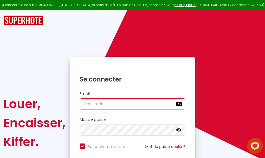
click at [138, 103] on input "email" at bounding box center [133, 103] width 106 height 11
type input "m"
checkbox input "true"
type input "ma"
checkbox input "true"
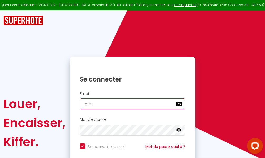
type input "mar"
checkbox input "true"
type input "marc"
checkbox input "true"
type input "marcd"
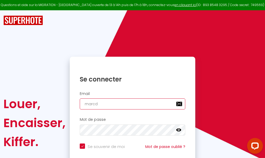
checkbox input "true"
type input "marcdp"
checkbox input "true"
type input "marcdpo"
checkbox input "true"
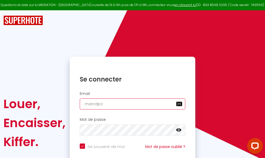
type input "marcdpoz"
checkbox input "true"
type input "marcdpoz."
checkbox input "true"
type input "marcdpoz.l"
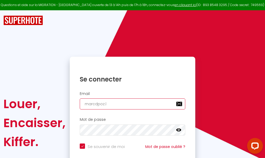
checkbox input "true"
type input "marcdpoz.lo"
checkbox input "true"
type input "marcdpoz.loc"
checkbox input "true"
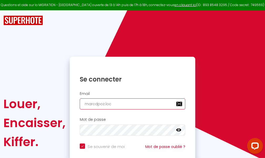
type input "marcdpoz.loca"
checkbox input "true"
type input "marcdpoz.locat"
checkbox input "true"
type input "marcdpoz.locati"
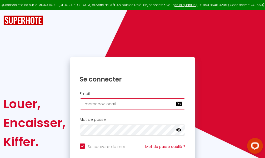
checkbox input "true"
type input "marcdpoz.locatio"
checkbox input "true"
type input "marcdpoz.location"
checkbox input "true"
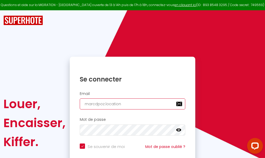
type input "marcdpoz.location@"
checkbox input "true"
type input "marcdpoz.location@g"
checkbox input "true"
type input "marcdpoz.location@gm"
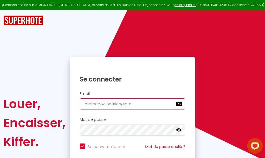
checkbox input "true"
type input "marcdpoz.location@gma"
checkbox input "true"
type input "marcdpoz.location@gmai"
checkbox input "true"
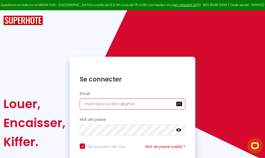
type input "[EMAIL_ADDRESS]"
checkbox input "true"
type input "[EMAIL_ADDRESS]."
checkbox input "true"
type input "marcdpoz.location@gmail.c"
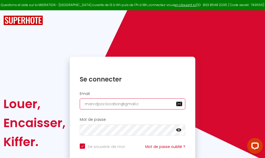
checkbox input "true"
type input "[EMAIL_ADDRESS][DOMAIN_NAME]"
checkbox input "true"
type input "[EMAIL_ADDRESS][DOMAIN_NAME]"
checkbox input "true"
